Goal: Task Accomplishment & Management: Complete application form

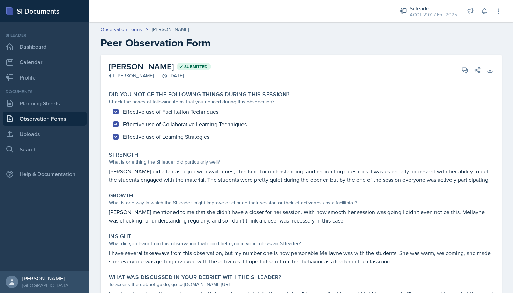
scroll to position [50, 0]
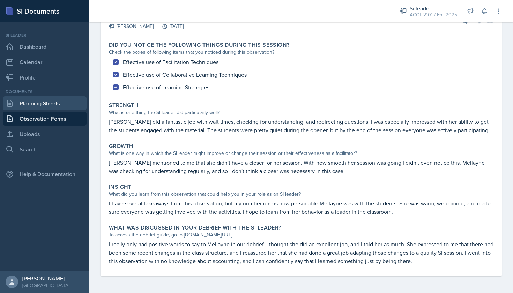
click at [63, 104] on link "Planning Sheets" at bounding box center [45, 103] width 84 height 14
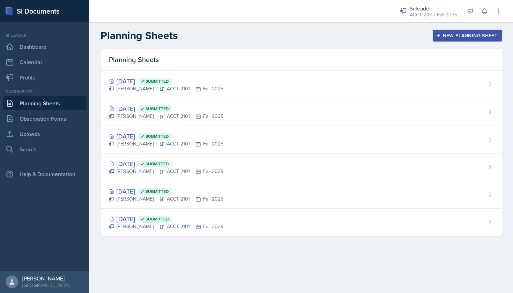
click at [464, 37] on div "New Planning Sheet" at bounding box center [467, 36] width 60 height 6
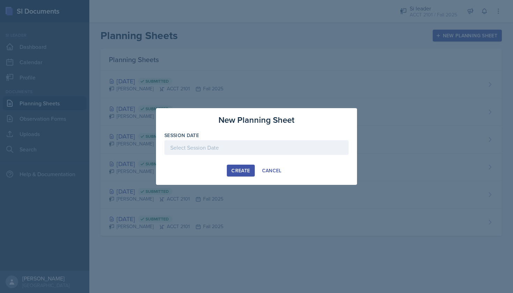
click at [246, 169] on div "Create" at bounding box center [240, 171] width 18 height 6
click at [288, 149] on div at bounding box center [256, 147] width 184 height 15
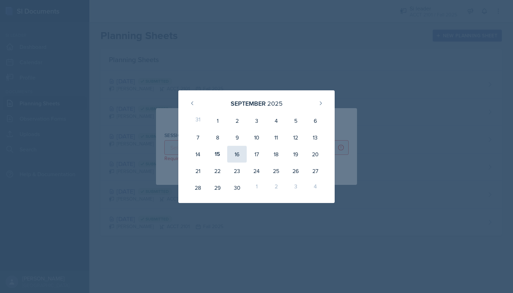
click at [239, 157] on div "16" at bounding box center [237, 154] width 20 height 17
type input "[DATE]"
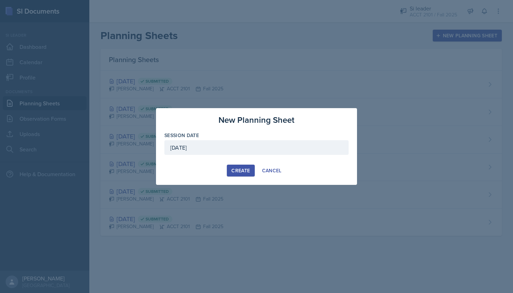
click at [244, 167] on button "Create" at bounding box center [241, 171] width 28 height 12
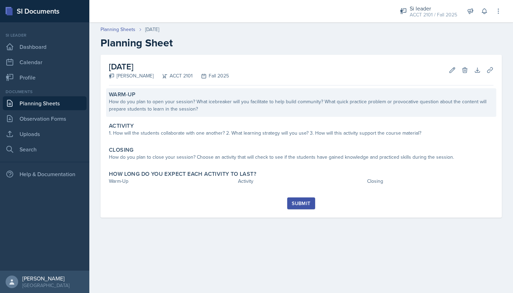
click at [225, 103] on div "How do you plan to open your session? What icebreaker will you facilitate to he…" at bounding box center [301, 105] width 384 height 15
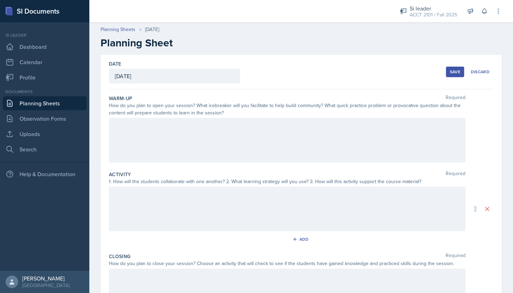
click at [212, 136] on div at bounding box center [287, 140] width 357 height 45
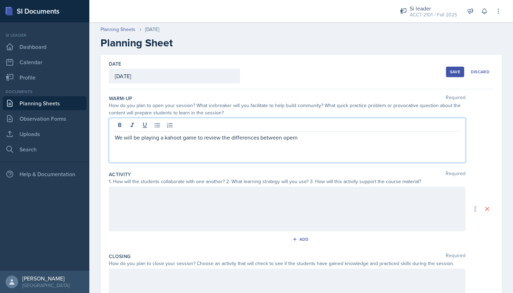
click at [292, 137] on p "We will be playing a kahoot game to review the differences between opern" at bounding box center [287, 137] width 345 height 8
click at [235, 224] on div at bounding box center [287, 209] width 357 height 45
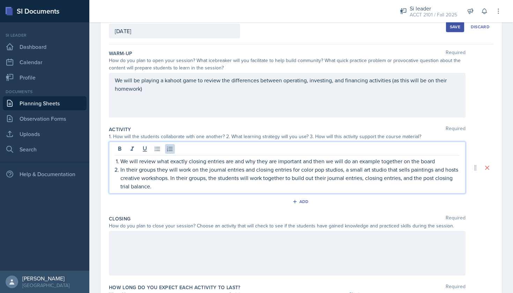
scroll to position [62, 0]
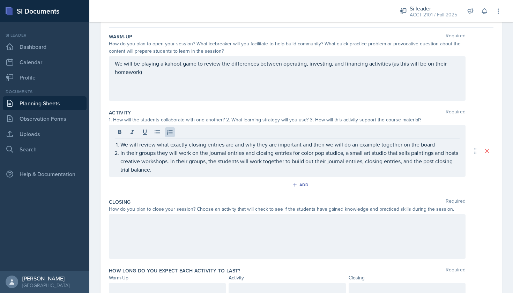
click at [279, 236] on div at bounding box center [287, 236] width 357 height 45
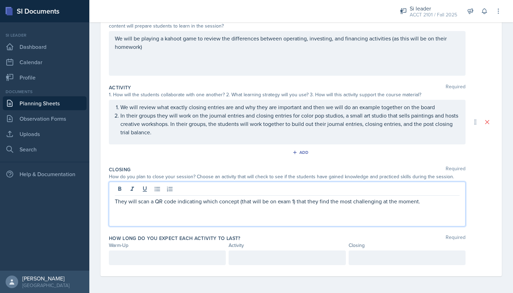
scroll to position [87, 0]
click at [183, 261] on div at bounding box center [167, 257] width 117 height 15
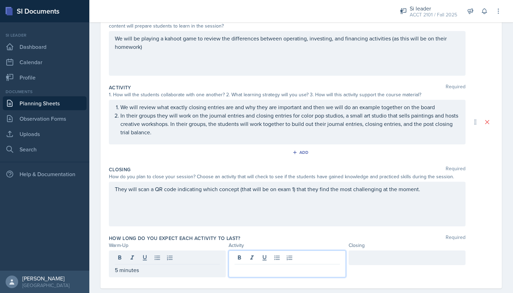
click at [308, 256] on div at bounding box center [286, 263] width 117 height 27
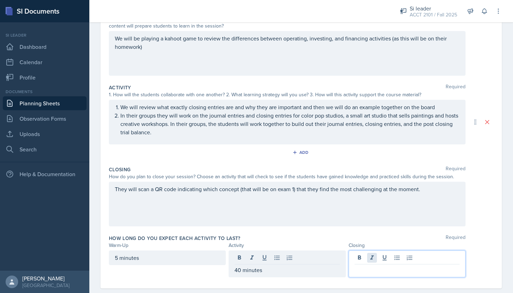
click at [372, 259] on div at bounding box center [406, 263] width 117 height 27
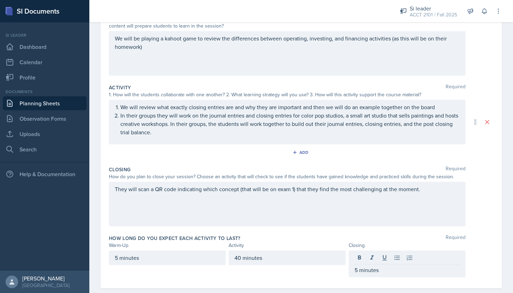
click at [502, 257] on div "Date [DATE] [DATE] 31 1 2 3 4 5 6 7 8 9 10 11 12 13 14 15 16 17 18 19 20 21 22 …" at bounding box center [300, 136] width 423 height 337
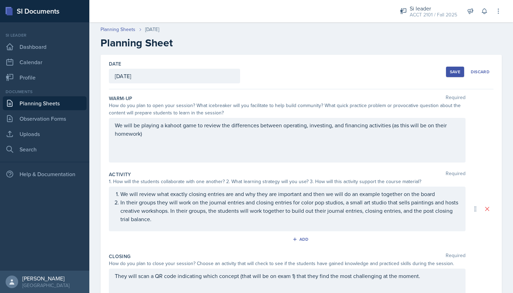
scroll to position [0, 0]
click at [450, 72] on div "Save" at bounding box center [455, 72] width 10 height 6
